Goal: Information Seeking & Learning: Learn about a topic

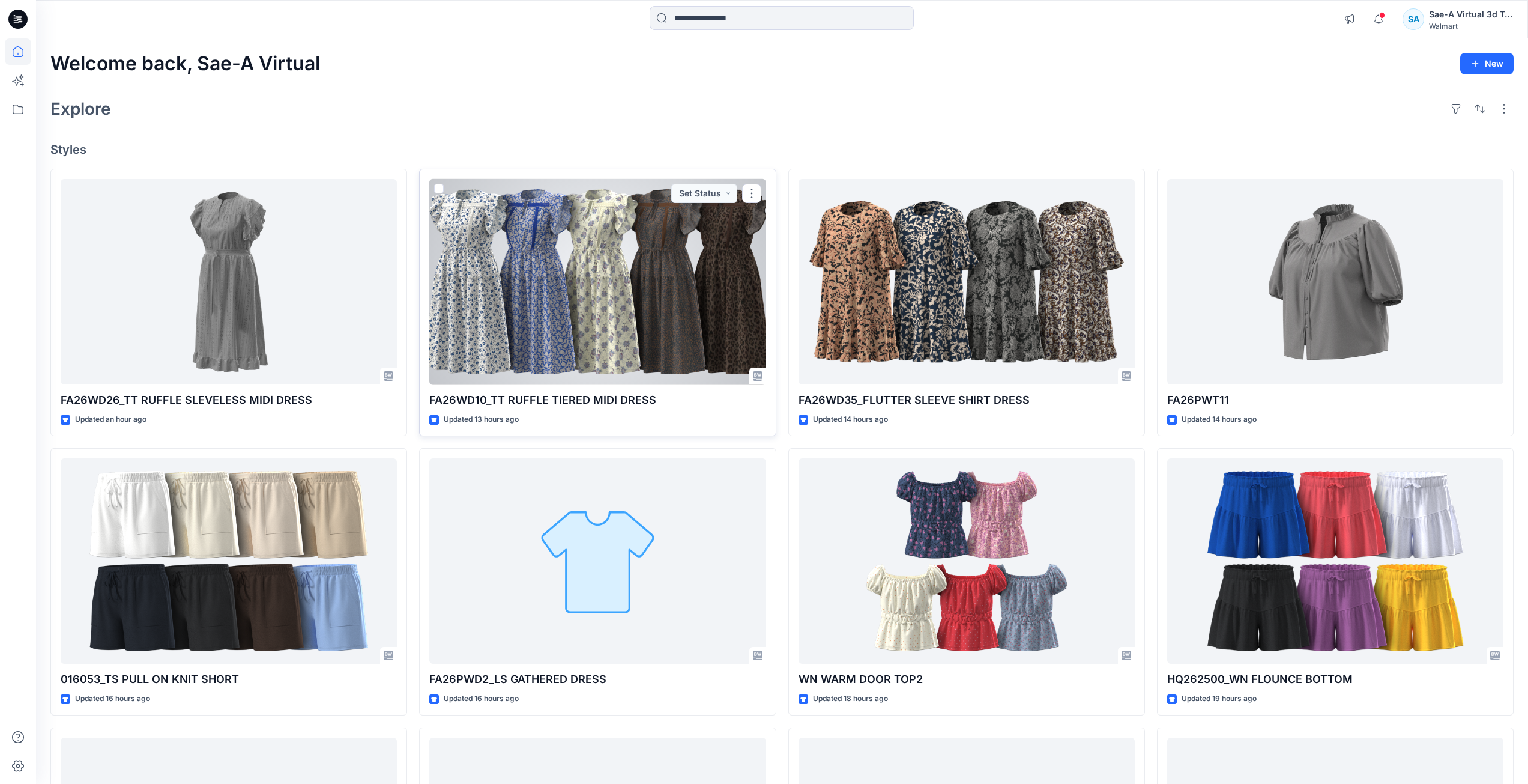
click at [647, 329] on div at bounding box center [598, 281] width 337 height 206
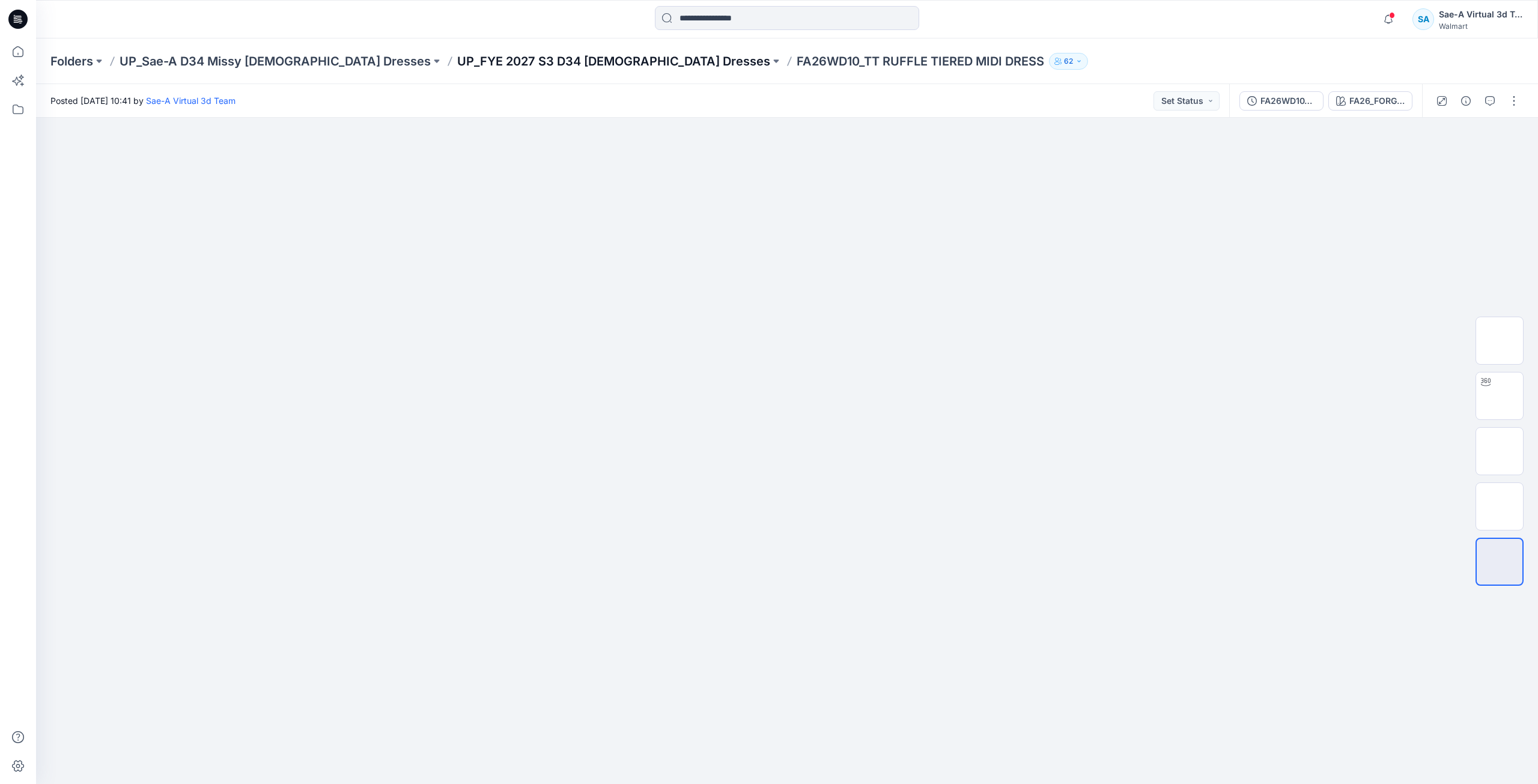
click at [458, 60] on p "UP_FYE 2027 S3 D34 [DEMOGRAPHIC_DATA] Dresses" at bounding box center [614, 61] width 313 height 17
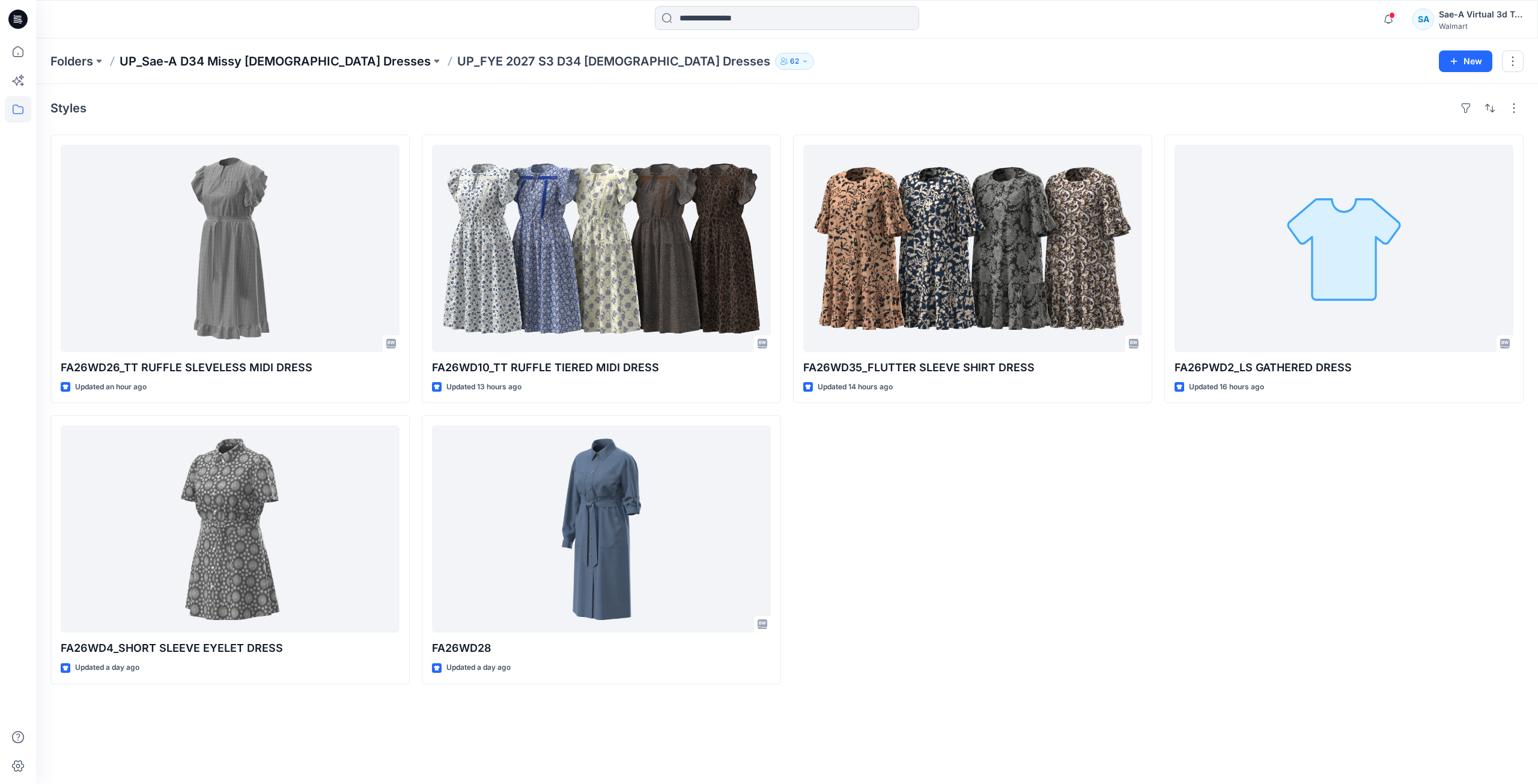
click at [231, 56] on p "UP_Sae-A D34 Missy [DEMOGRAPHIC_DATA] Dresses" at bounding box center [275, 61] width 311 height 17
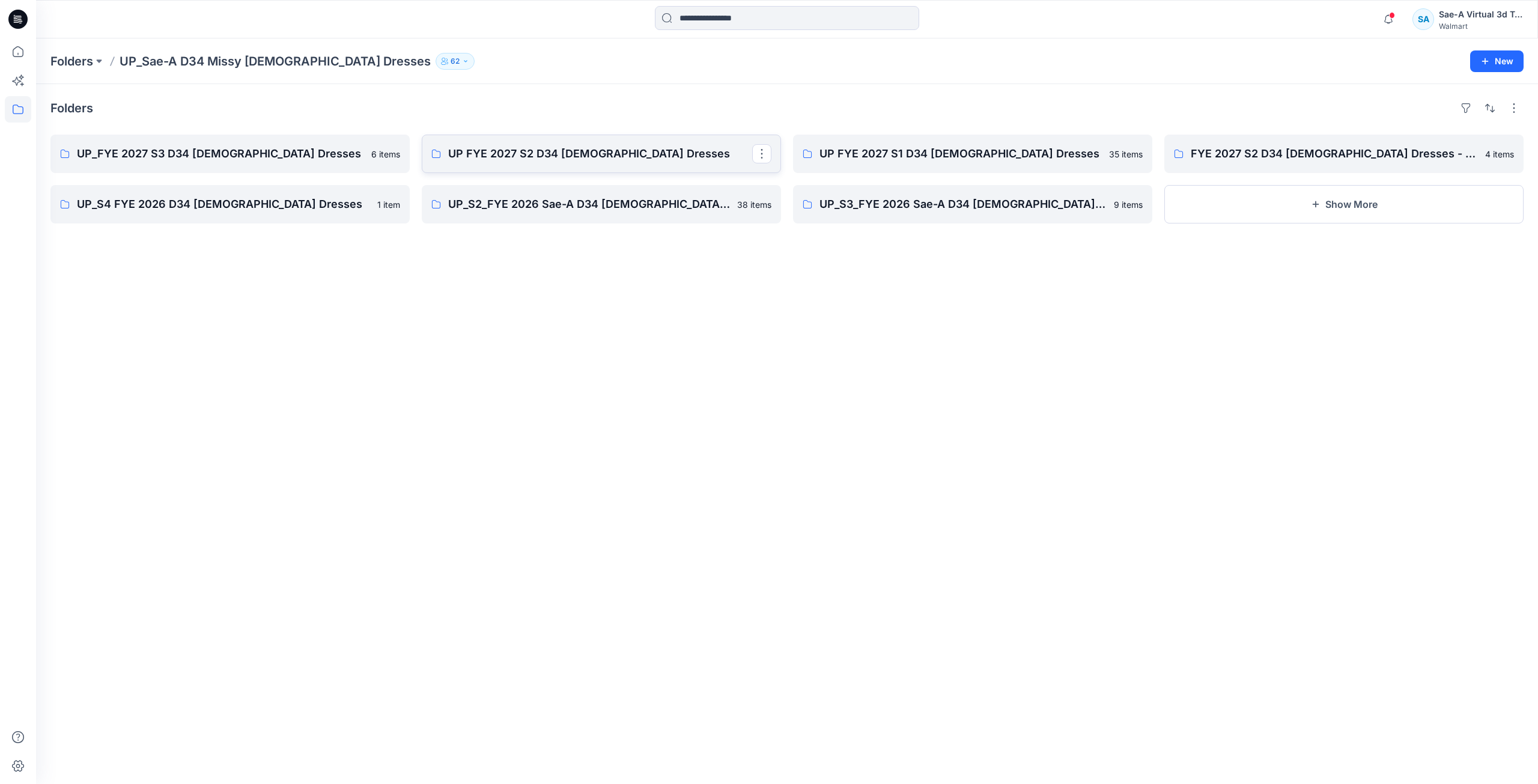
click at [507, 164] on link "UP FYE 2027 S2 D34 [DEMOGRAPHIC_DATA] Dresses" at bounding box center [602, 153] width 359 height 38
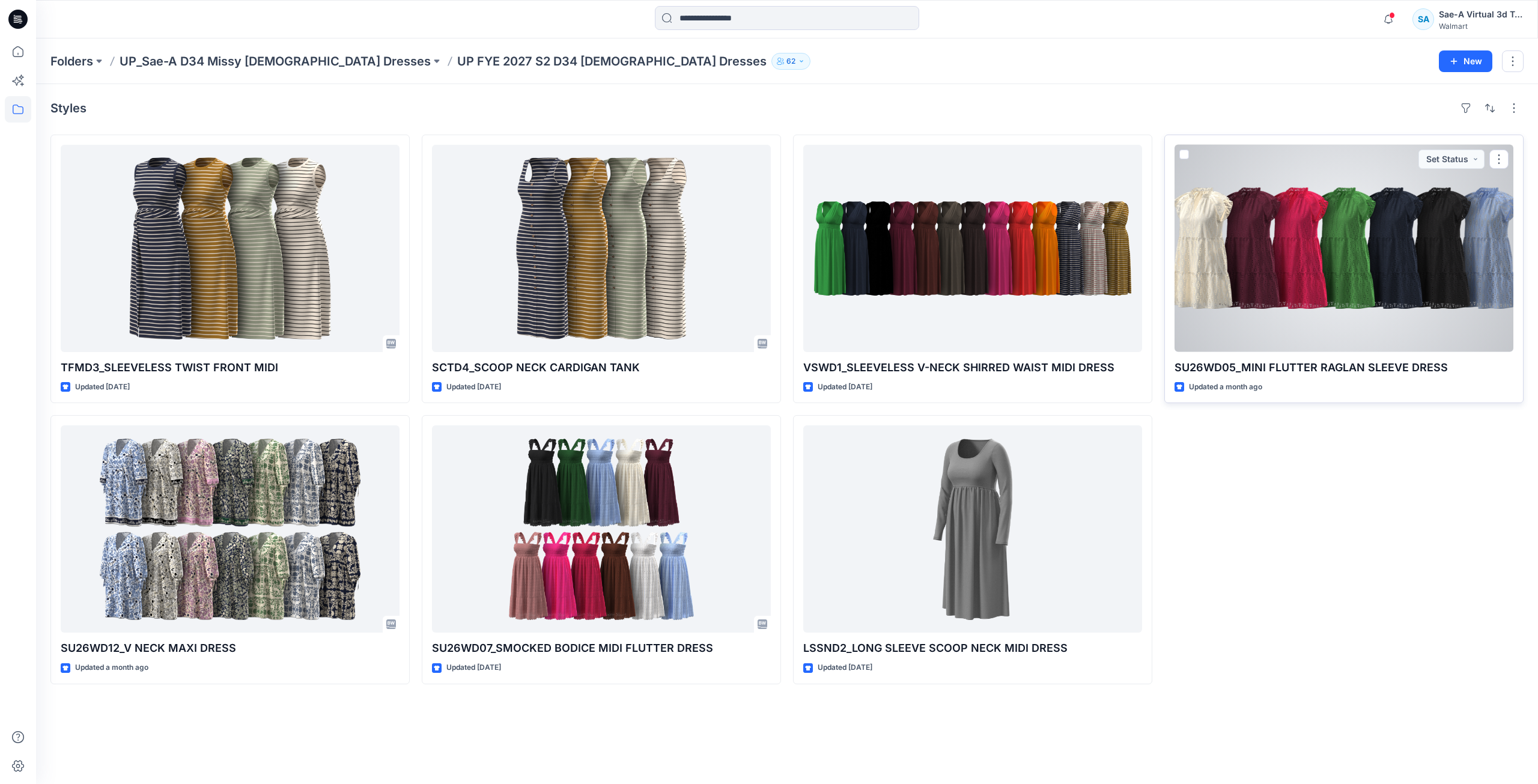
click at [1205, 291] on div at bounding box center [1344, 248] width 339 height 208
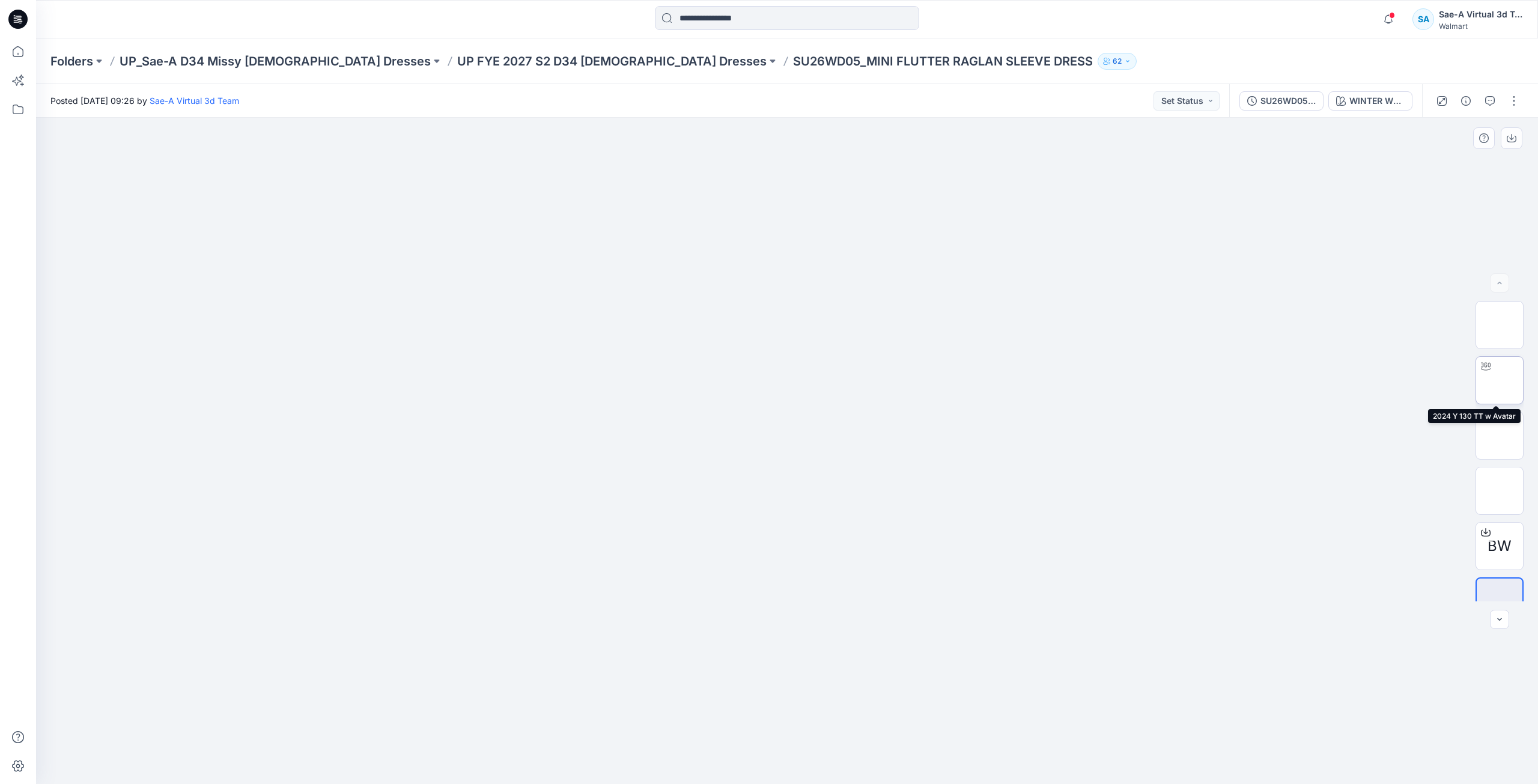
click at [1499, 380] on img at bounding box center [1499, 380] width 0 height 0
